Goal: Task Accomplishment & Management: Manage account settings

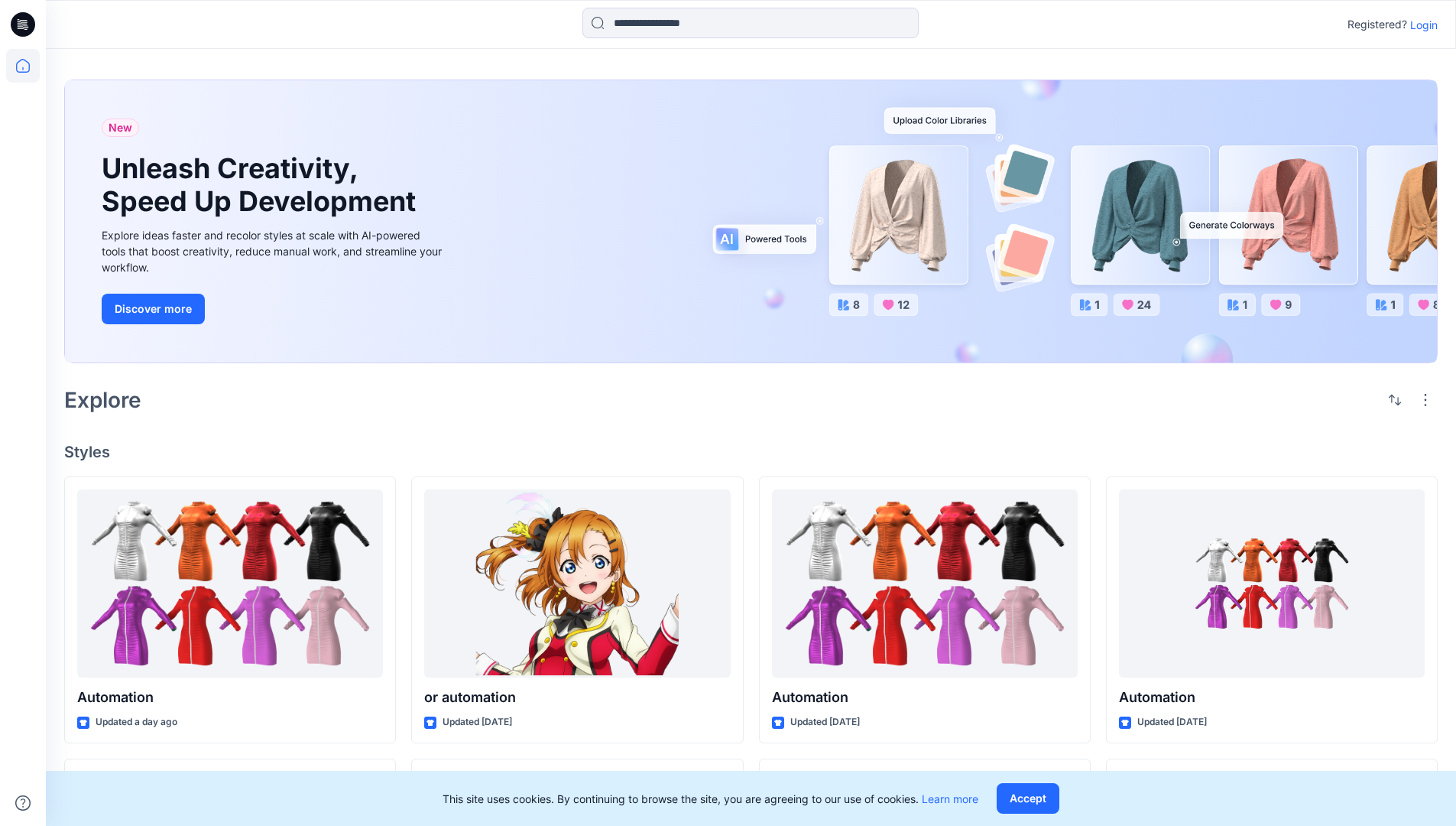
click at [1421, 24] on p "Login" at bounding box center [1424, 24] width 28 height 16
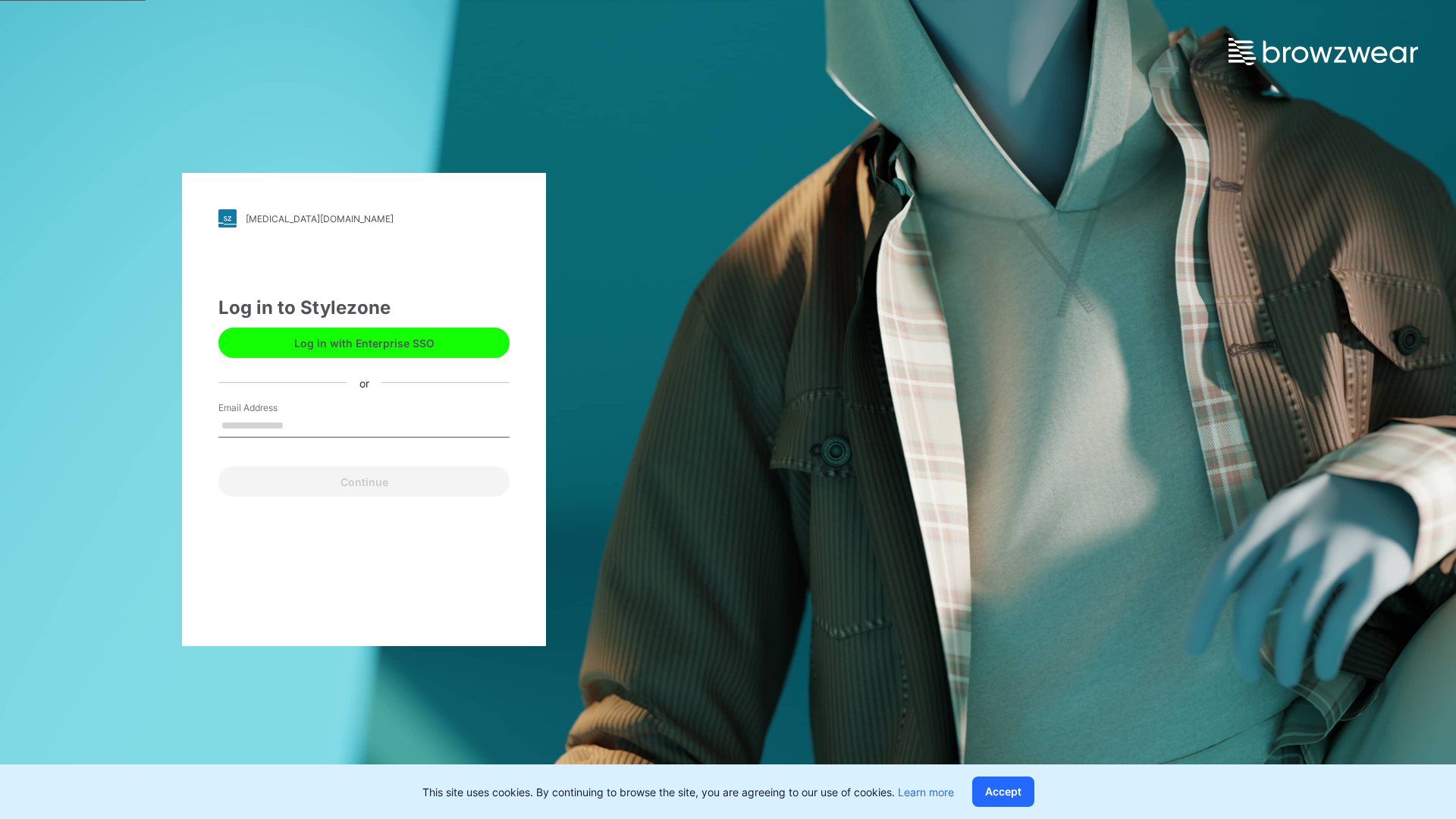
click at [300, 424] on input "Email Address" at bounding box center [364, 426] width 291 height 23
type input "**********"
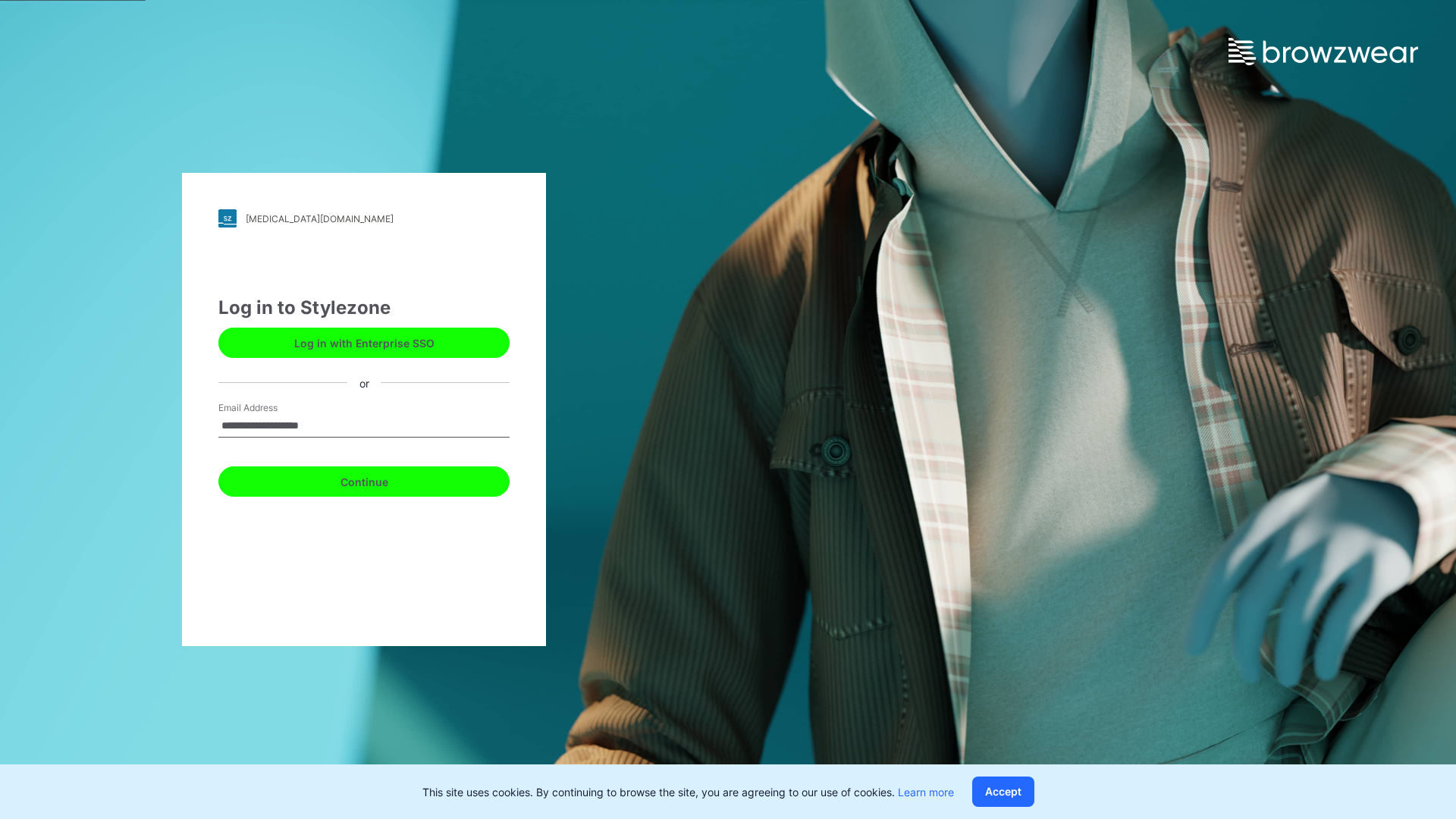
click at [381, 480] on button "Continue" at bounding box center [364, 481] width 291 height 30
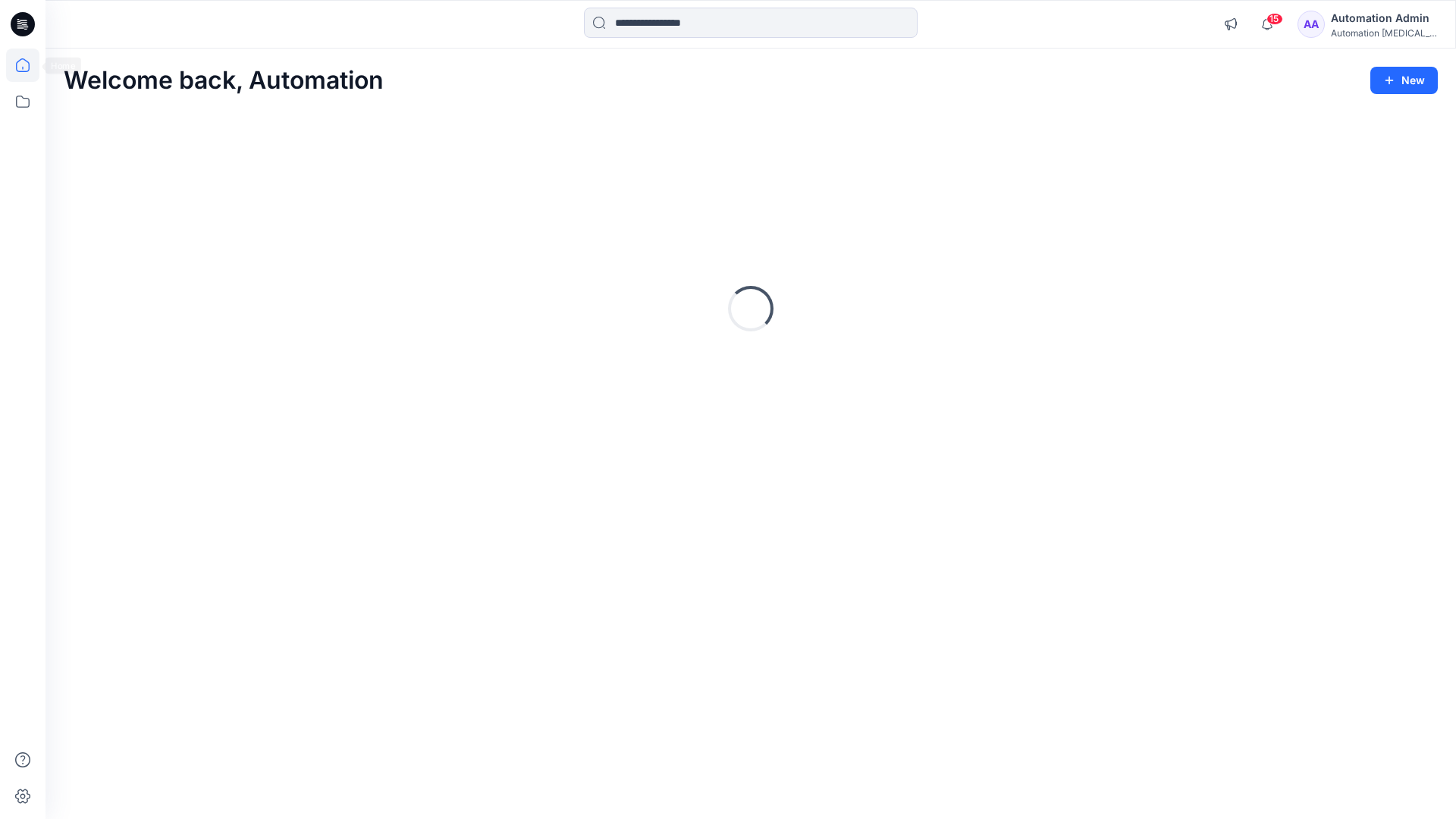
click at [29, 65] on icon at bounding box center [22, 65] width 14 height 14
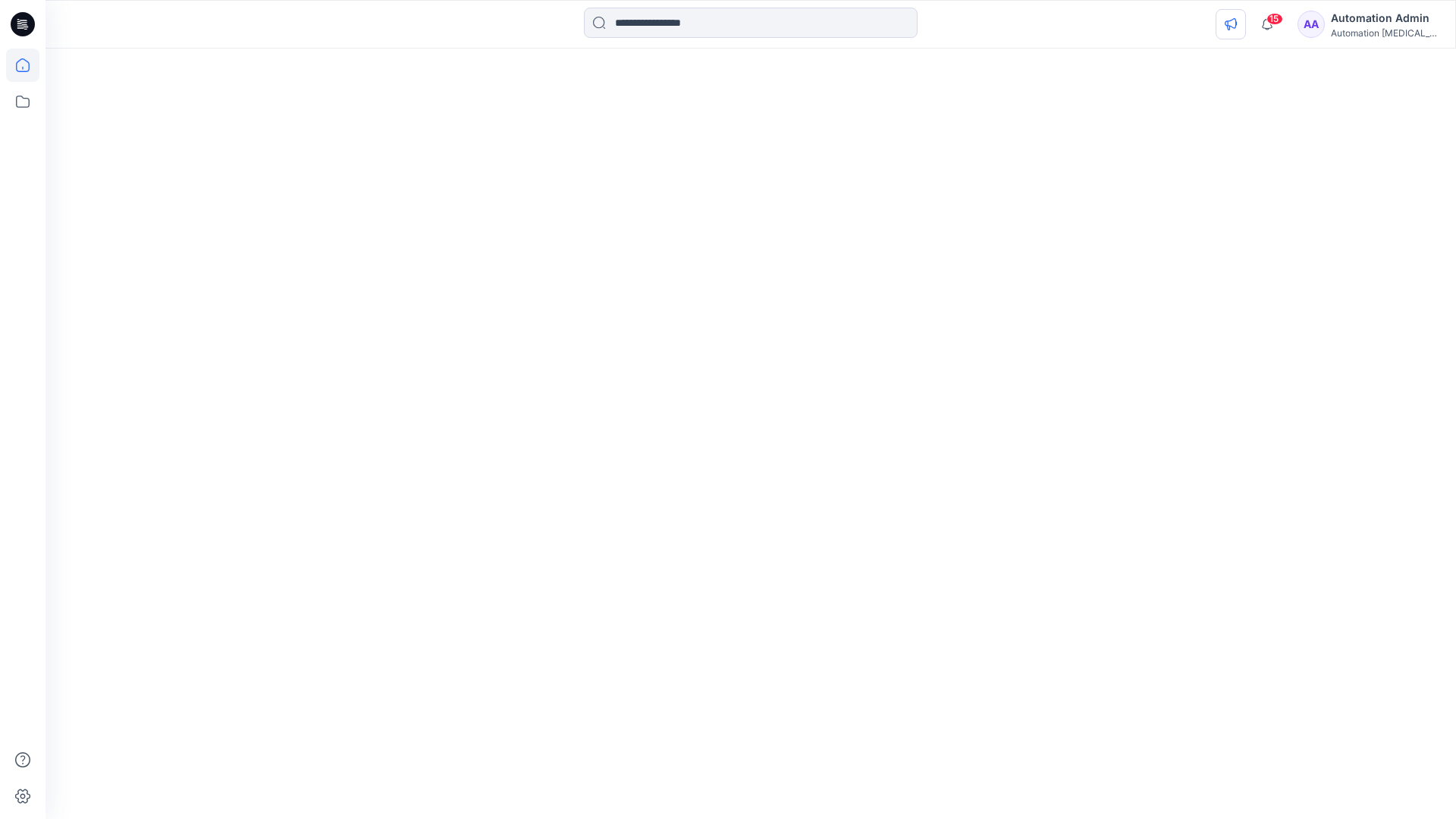
click at [1236, 28] on icon "button" at bounding box center [1230, 24] width 11 height 12
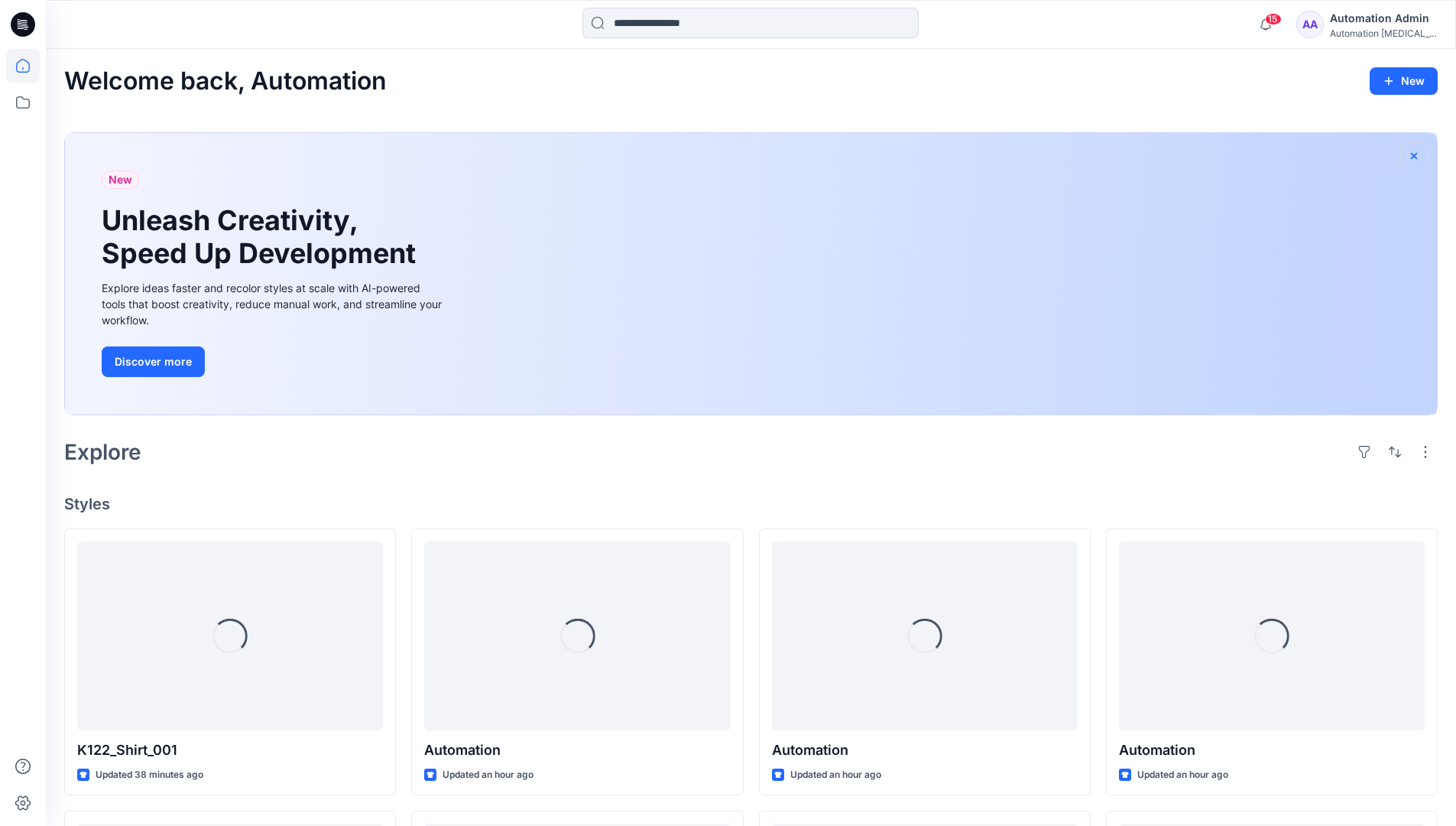
click at [1413, 153] on icon "button" at bounding box center [1413, 155] width 12 height 12
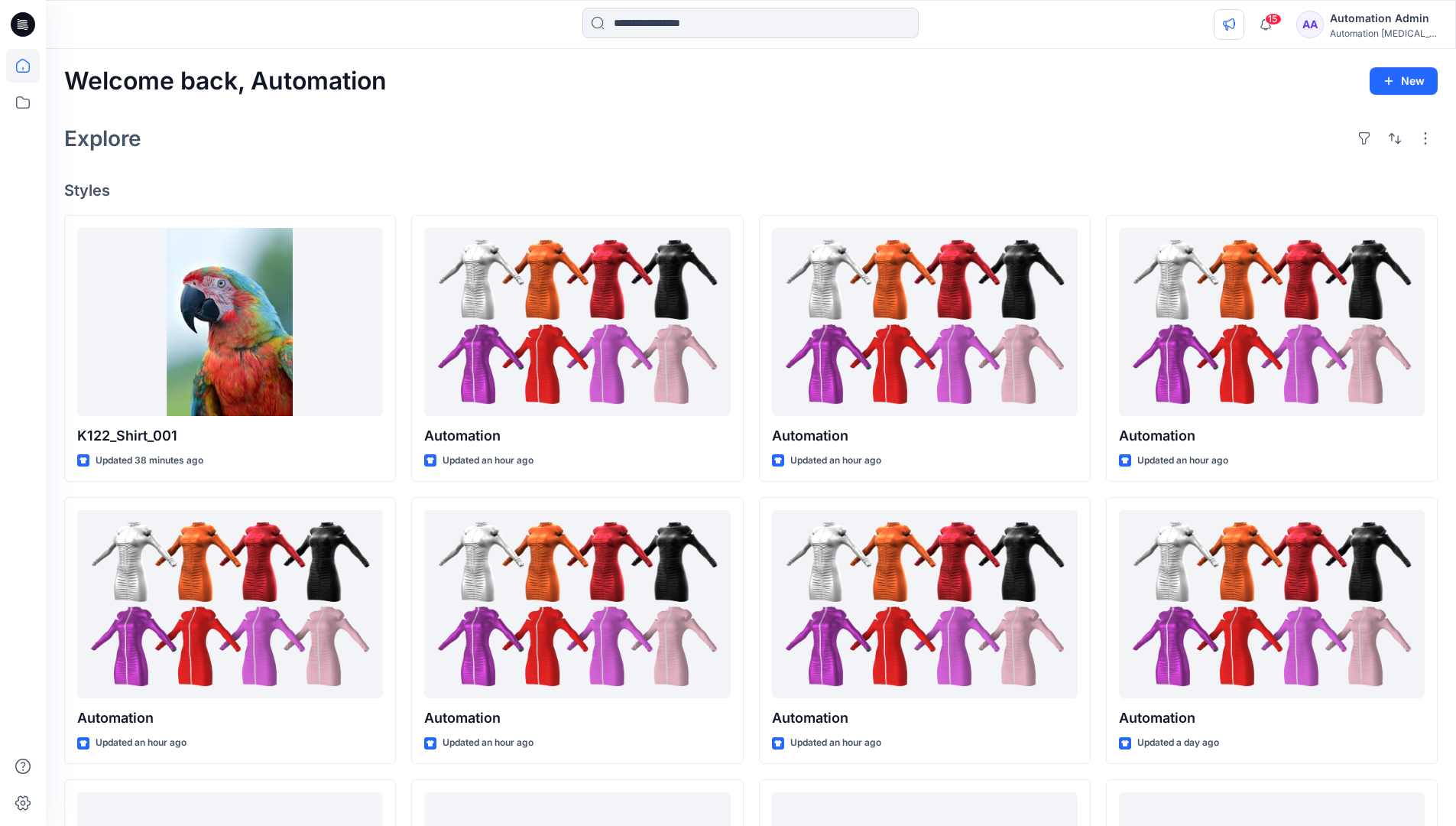
click at [1236, 21] on icon "button" at bounding box center [1228, 24] width 12 height 12
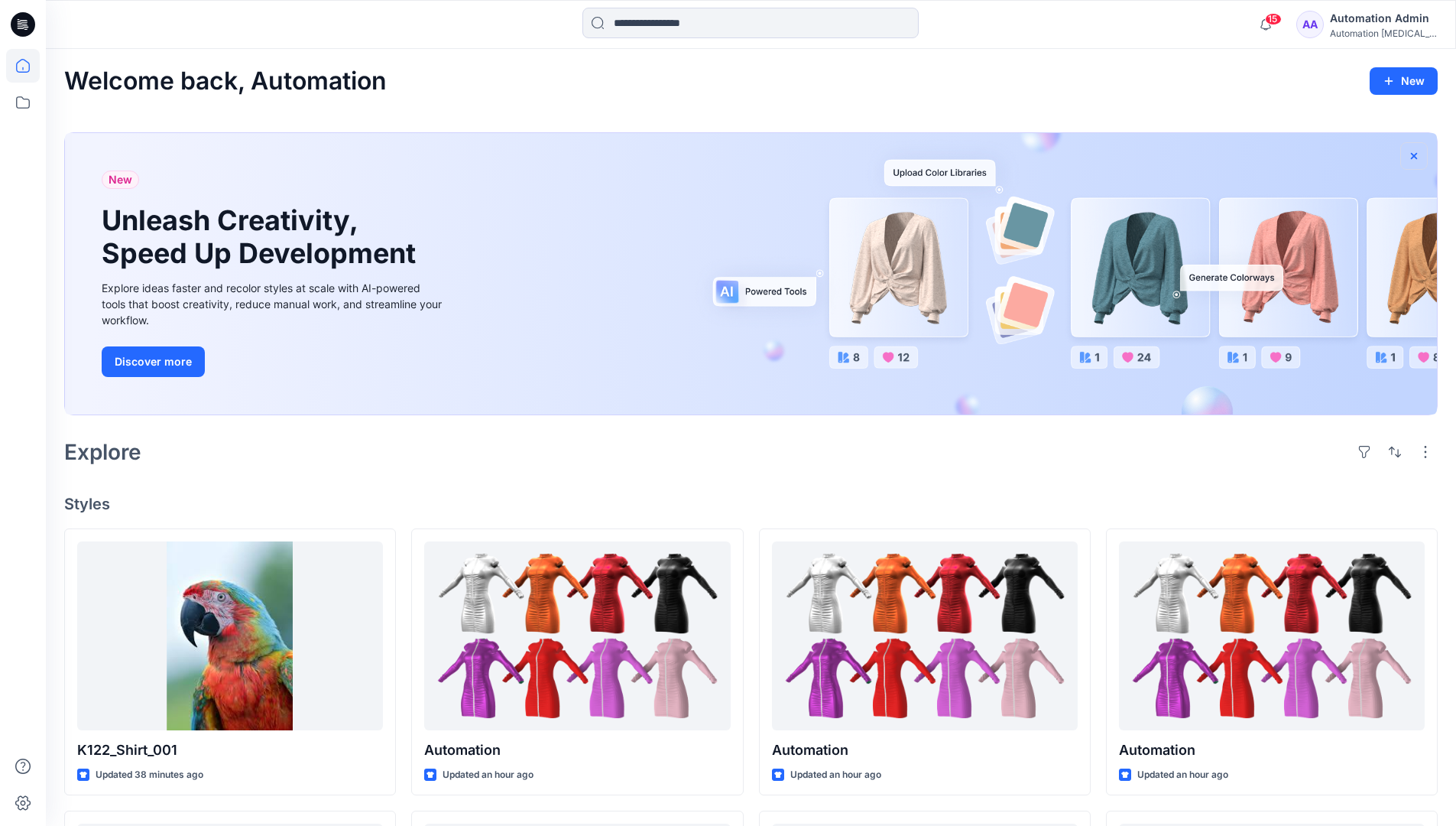
click at [1415, 156] on icon "button" at bounding box center [1414, 155] width 7 height 7
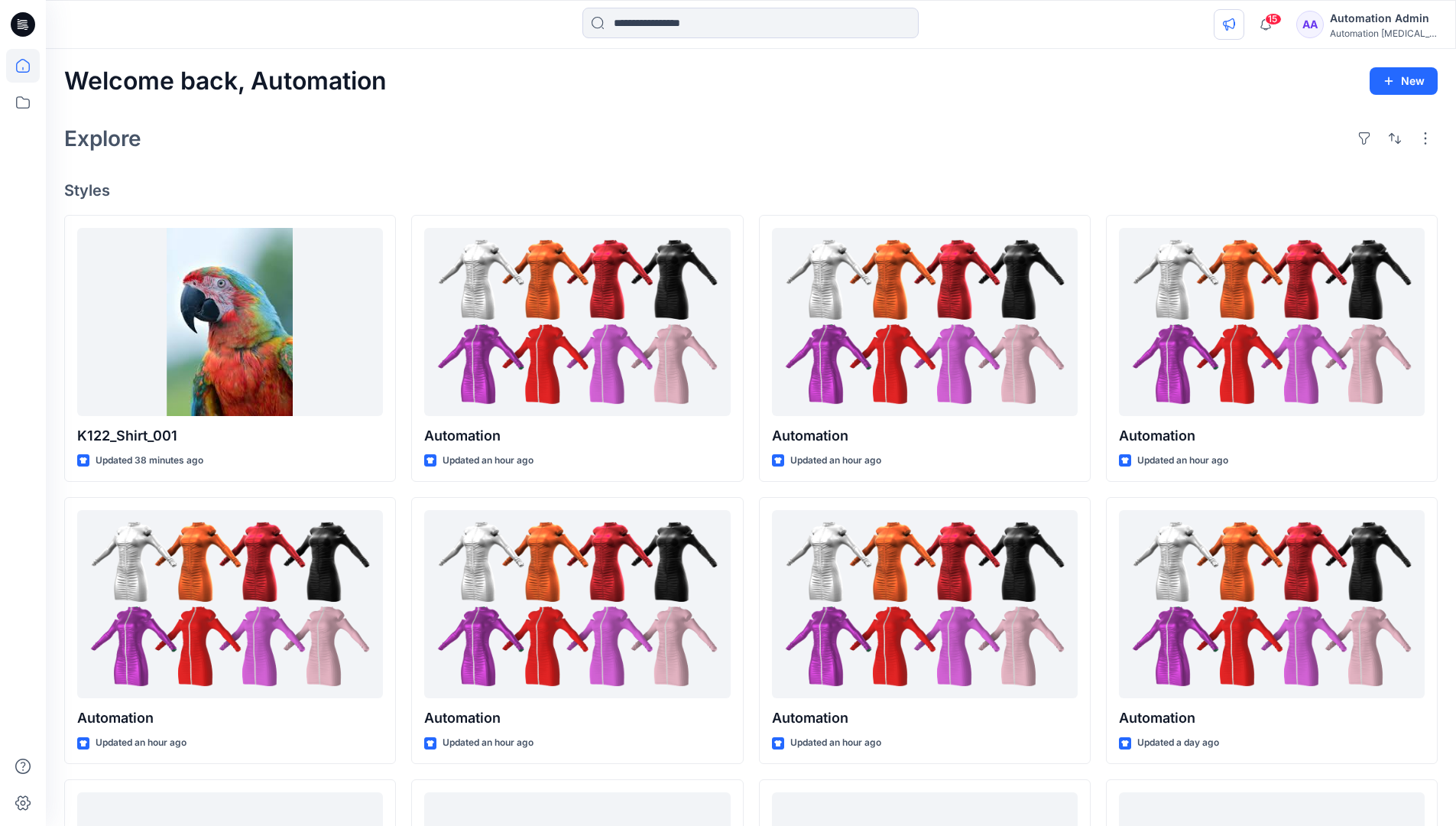
click at [1236, 27] on icon "button" at bounding box center [1228, 24] width 12 height 12
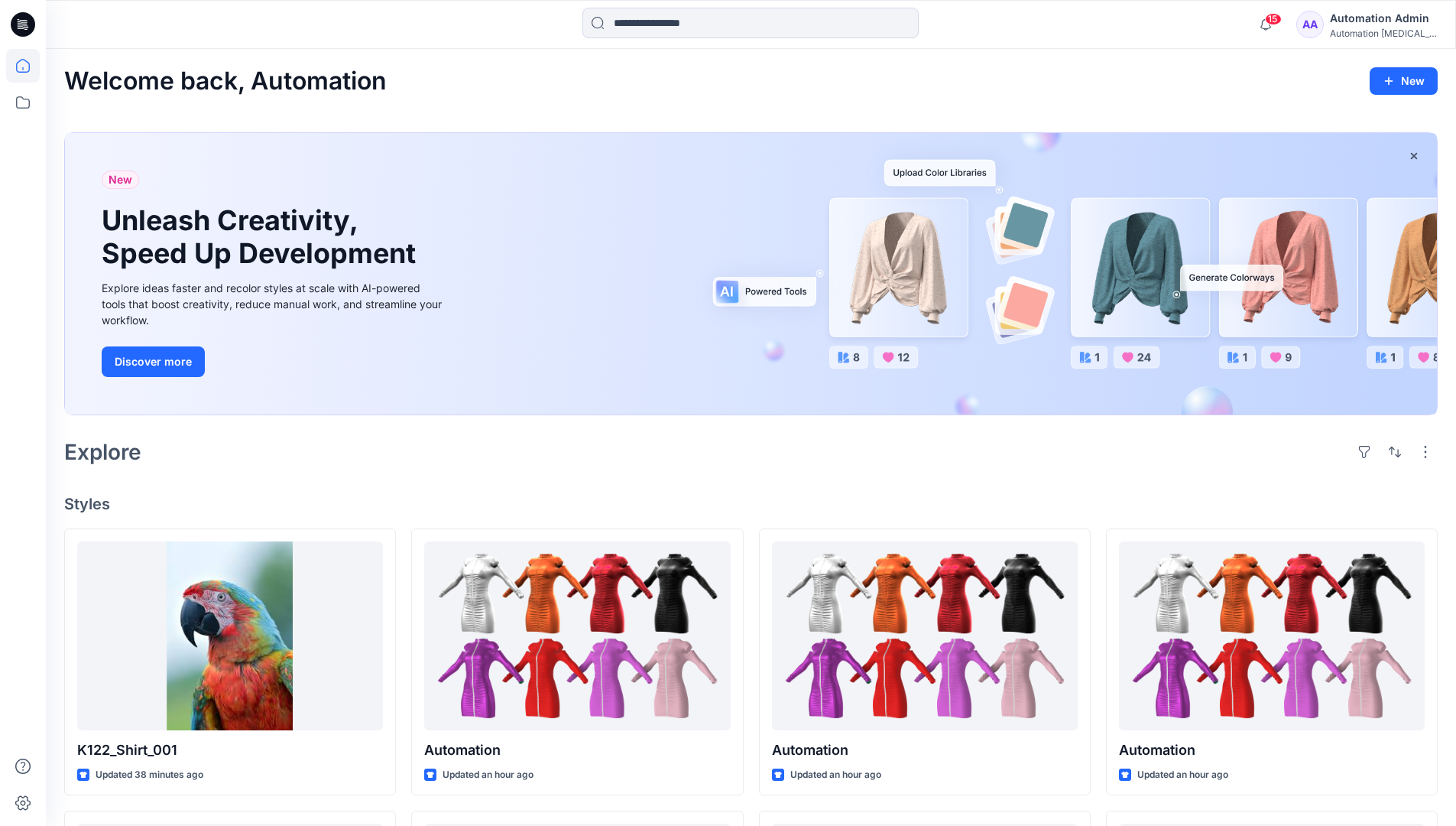
click at [1357, 34] on div "Automation testim..." at bounding box center [1383, 33] width 107 height 11
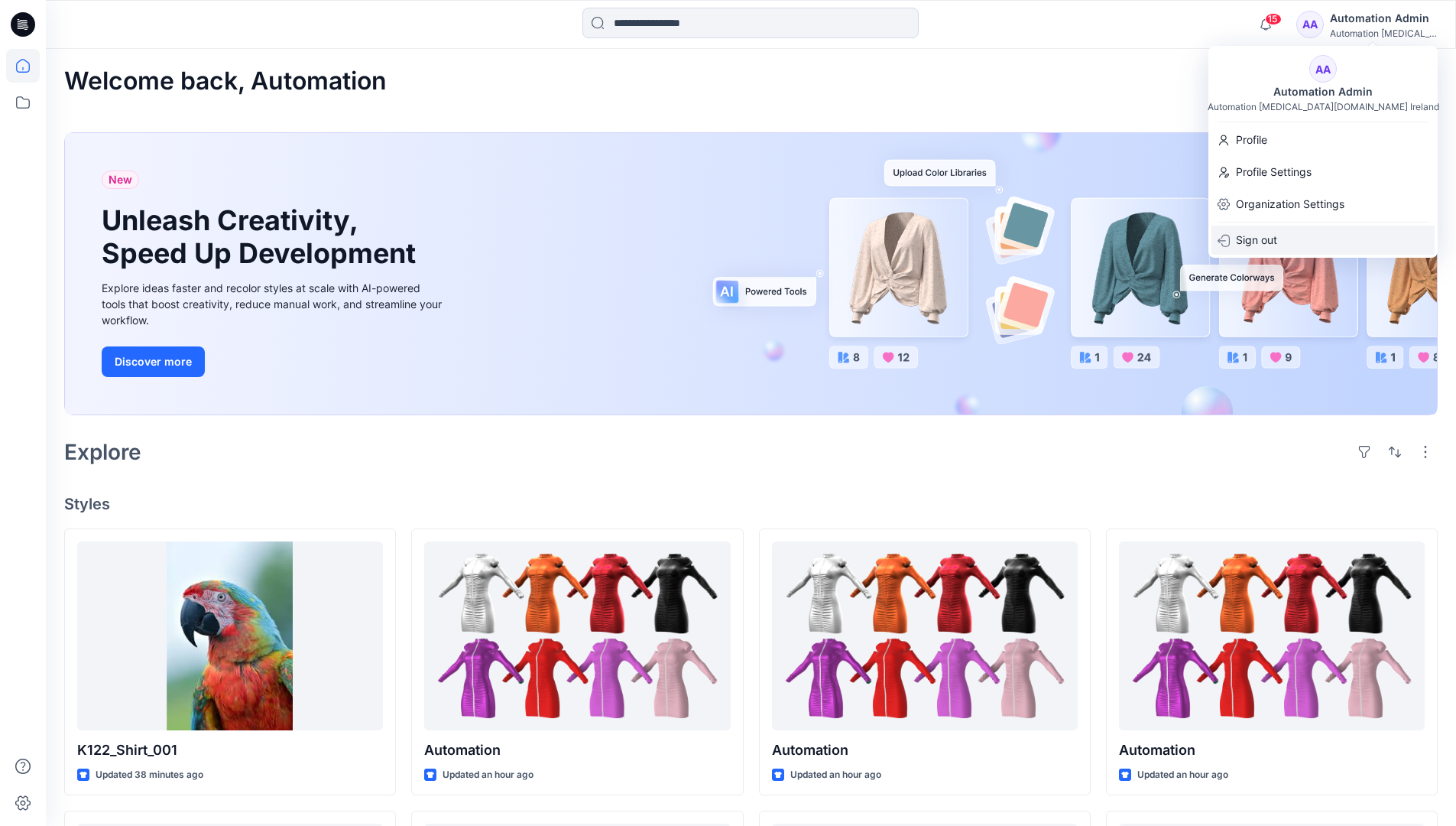
click at [1286, 235] on div "Sign out" at bounding box center [1323, 240] width 223 height 29
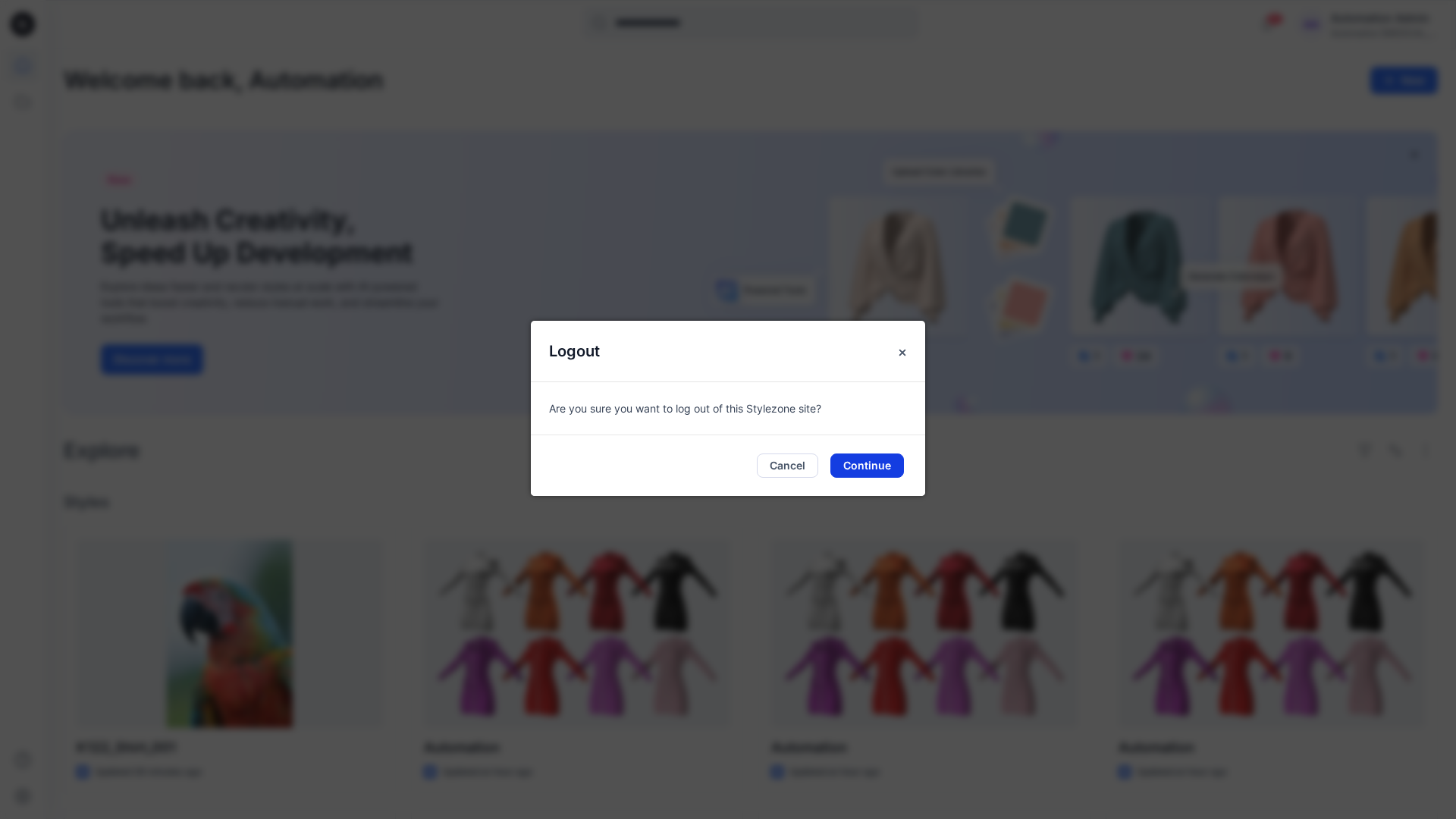
click at [894, 467] on button "Continue" at bounding box center [867, 466] width 74 height 24
